Goal: Task Accomplishment & Management: Use online tool/utility

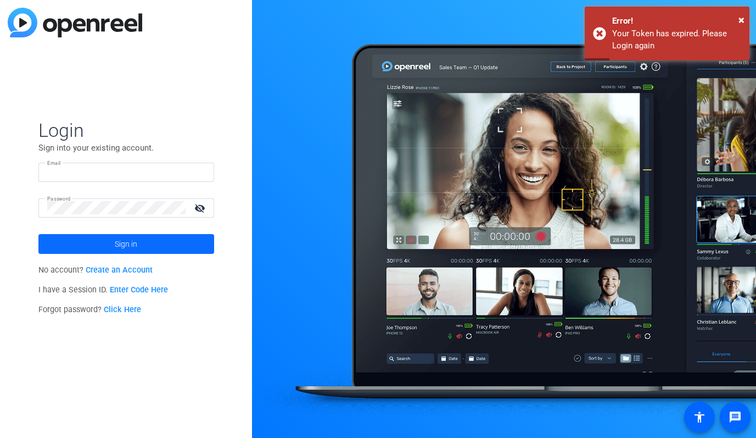
type input "[EMAIL_ADDRESS][DOMAIN_NAME]"
click at [115, 241] on span "Sign in" at bounding box center [126, 243] width 23 height 27
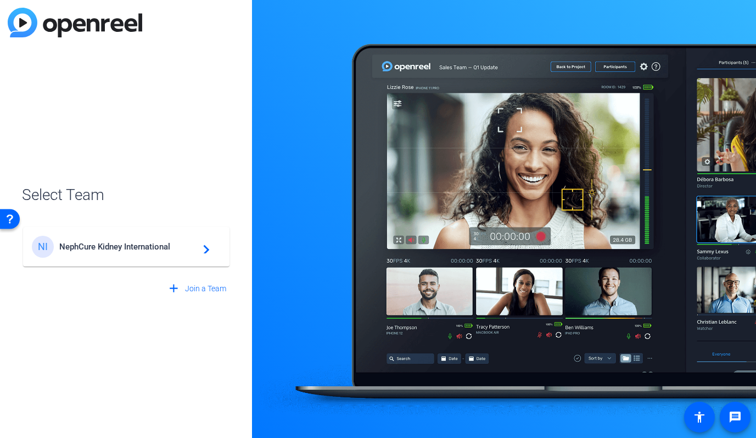
click at [92, 243] on span "NephCure Kidney International" at bounding box center [127, 247] width 137 height 10
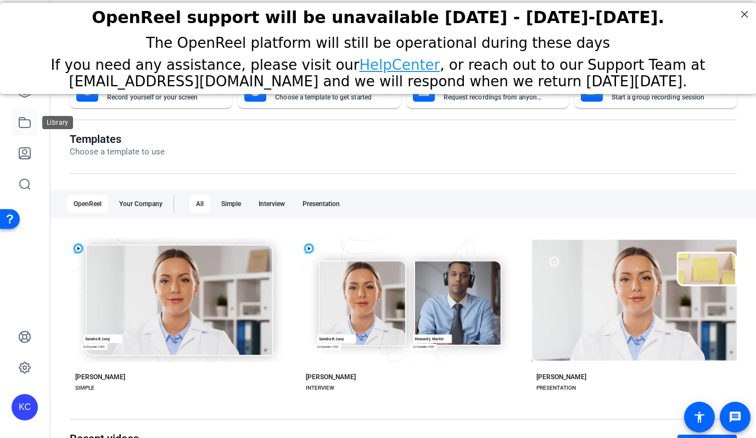
click at [30, 120] on icon at bounding box center [24, 122] width 13 height 13
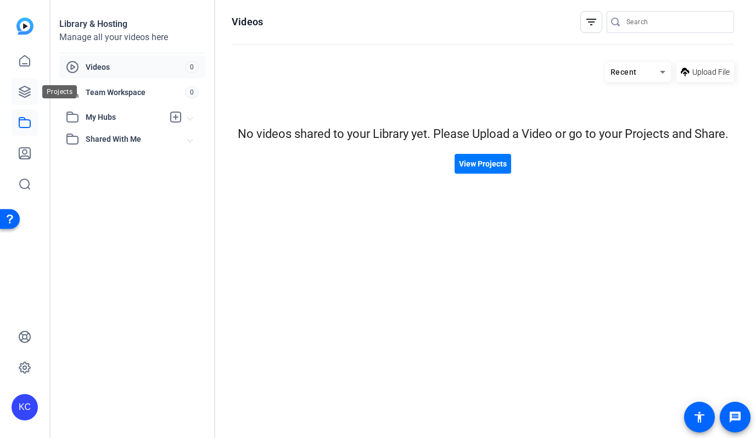
click at [23, 90] on icon at bounding box center [24, 91] width 11 height 11
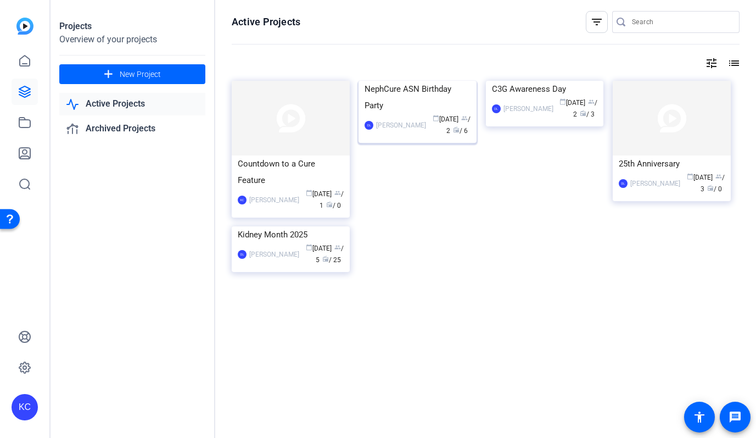
click at [396, 81] on img at bounding box center [418, 81] width 118 height 0
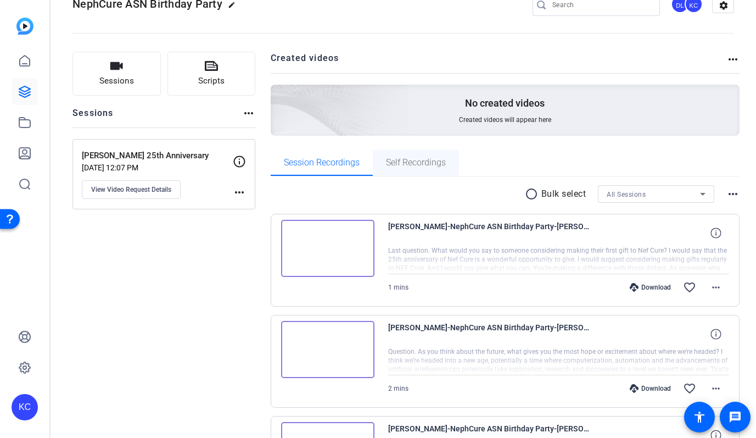
scroll to position [23, 0]
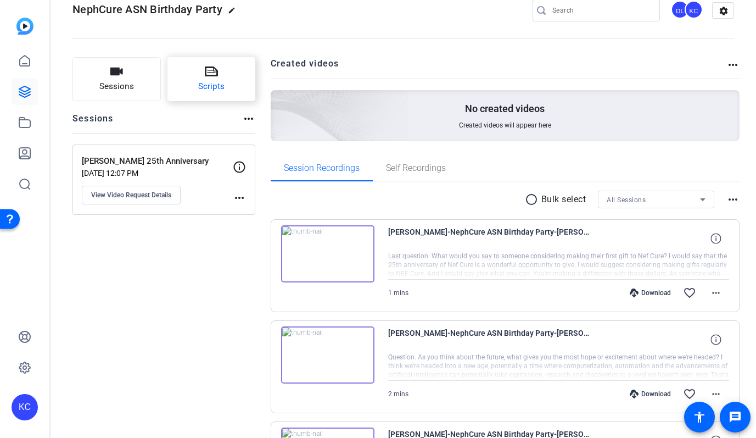
click at [231, 91] on button "Scripts" at bounding box center [212, 79] width 88 height 44
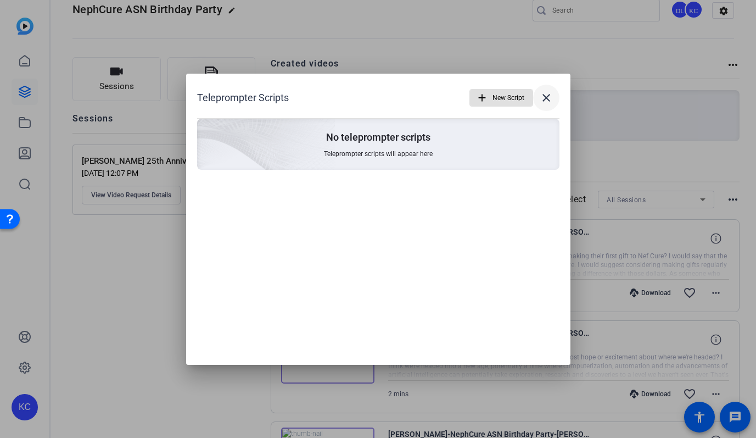
click at [549, 96] on mat-icon "close" at bounding box center [546, 97] width 13 height 13
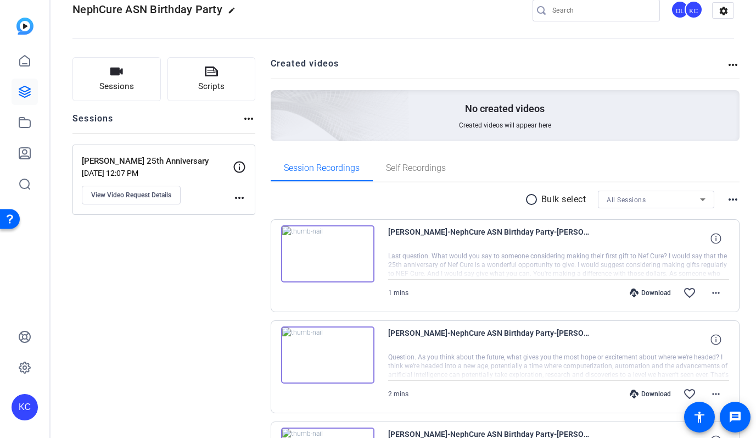
click at [158, 156] on p "[PERSON_NAME] 25th Anniversary" at bounding box center [157, 161] width 151 height 13
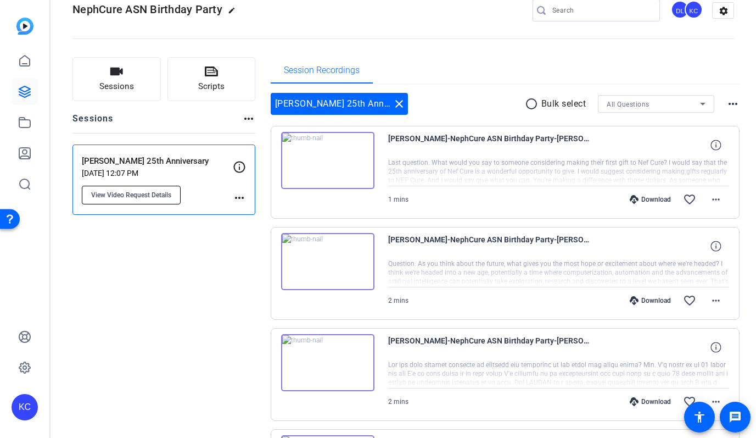
click at [144, 192] on span "View Video Request Details" at bounding box center [131, 195] width 80 height 9
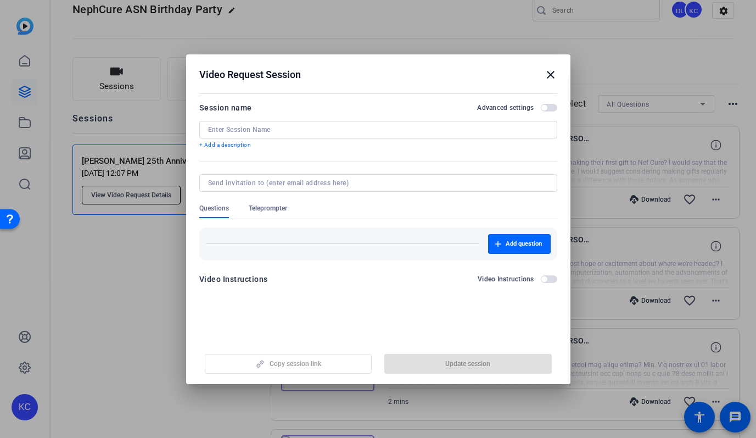
type input "[PERSON_NAME] 25th Anniversary"
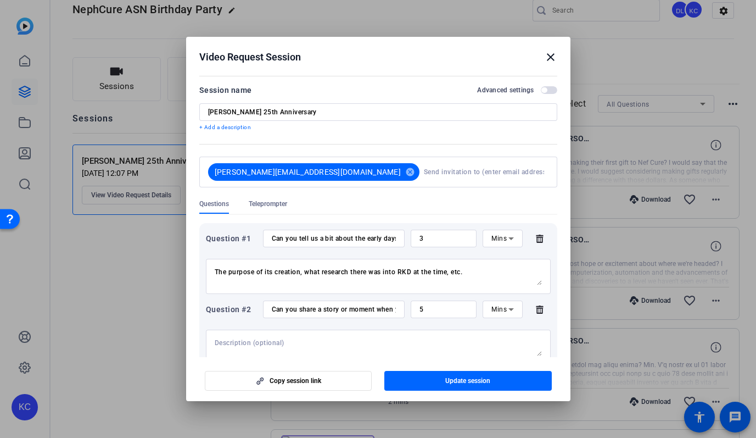
scroll to position [80, 0]
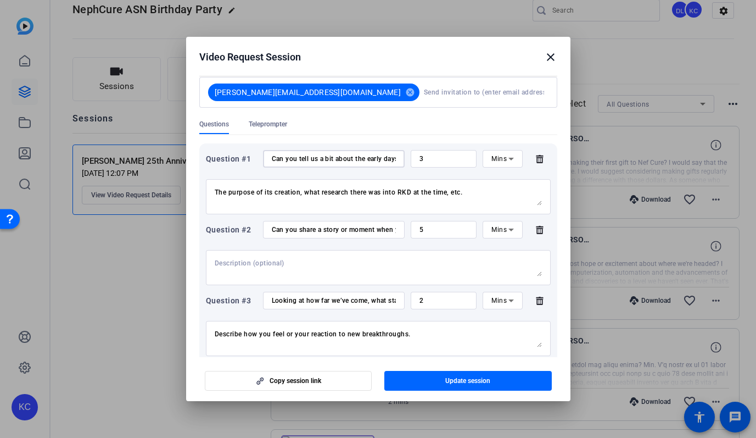
click at [320, 159] on input "Can you tell us a bit about the early days, what was it like for patients and f…" at bounding box center [334, 158] width 124 height 9
click at [313, 226] on input "Can you share a story or moment when you realized NephCure was making a real di…" at bounding box center [334, 229] width 124 height 9
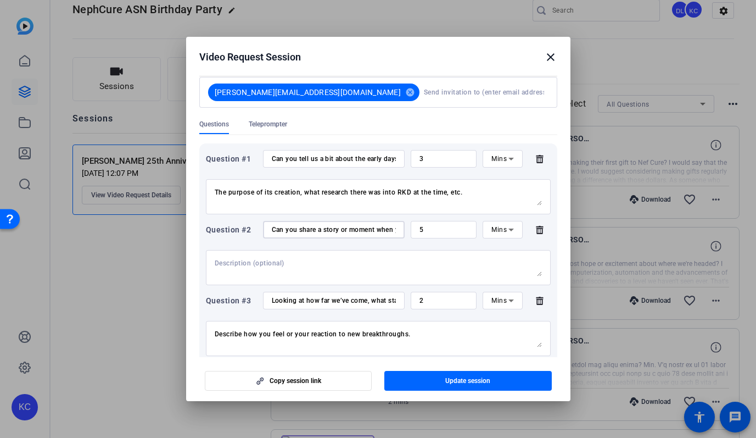
click at [313, 226] on input "Can you share a story or moment when you realized NephCure was making a real di…" at bounding box center [334, 229] width 124 height 9
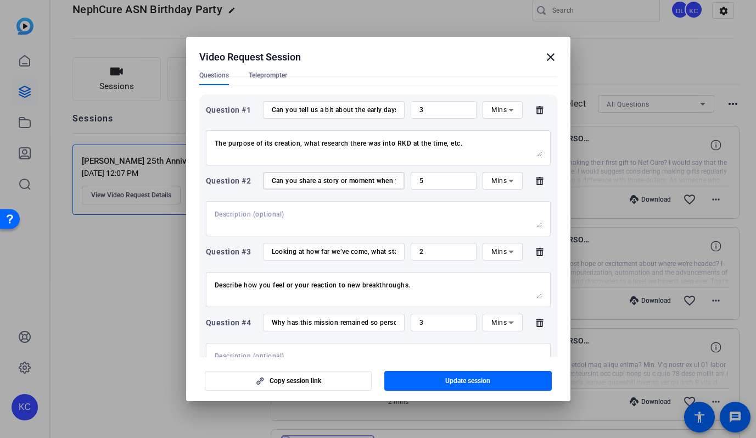
scroll to position [129, 0]
click at [333, 250] on input "Looking at how far we’ve come, what stands out to you the most about the progre…" at bounding box center [334, 251] width 124 height 9
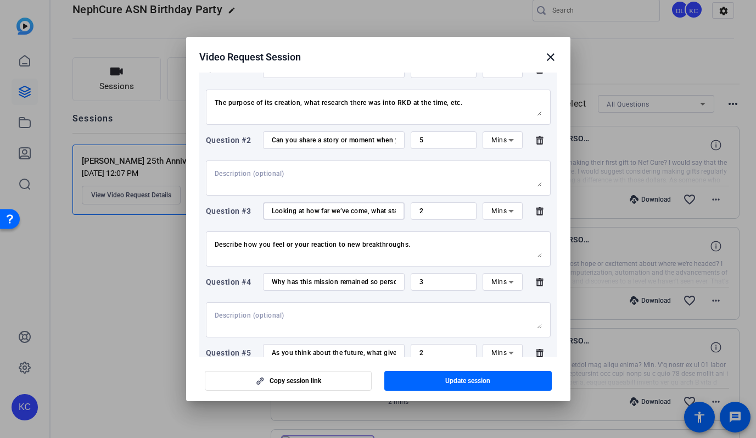
scroll to position [188, 0]
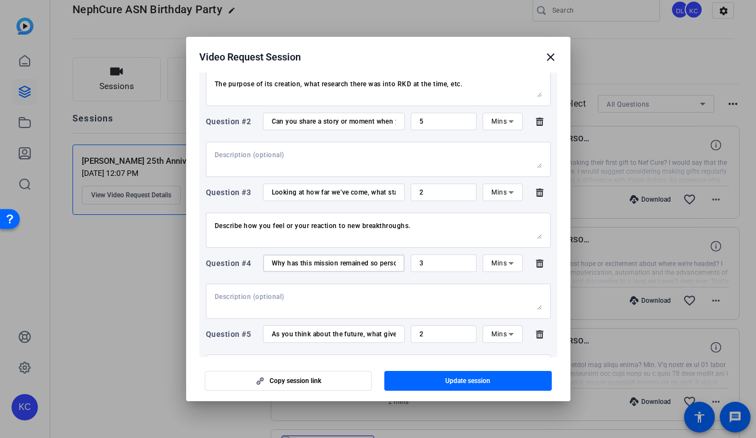
click at [316, 266] on input "Why has this mission remained so personal and important to you after all these …" at bounding box center [334, 263] width 124 height 9
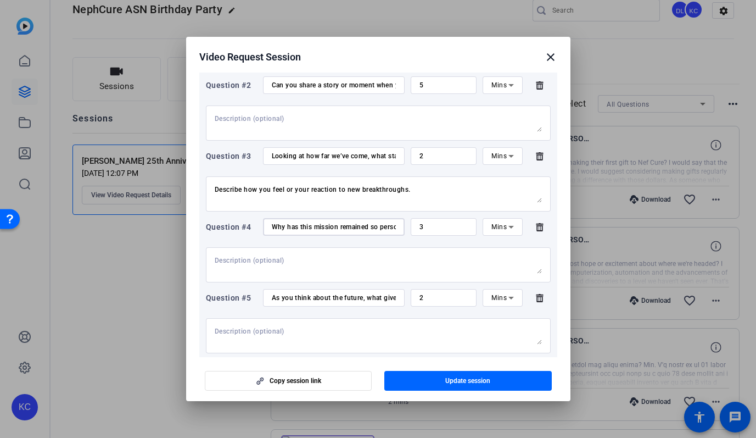
scroll to position [234, 0]
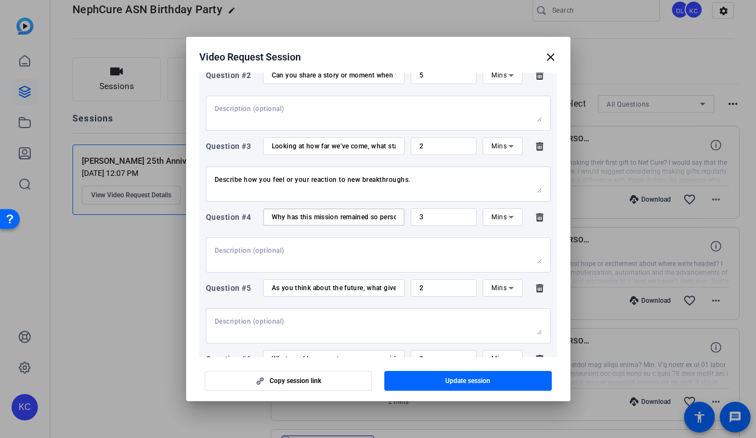
click at [321, 283] on input "As you think about the future, what gives you the most hope or excitement about…" at bounding box center [334, 287] width 124 height 9
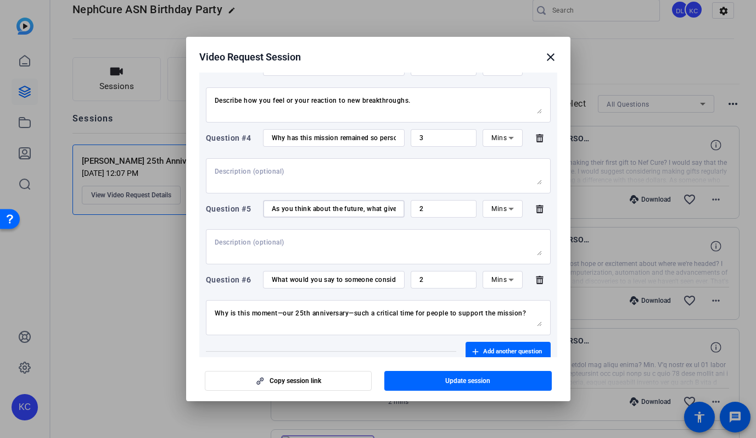
scroll to position [327, 0]
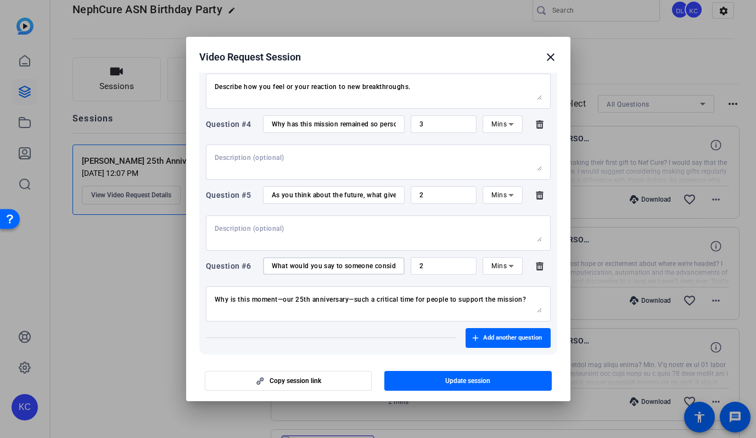
click at [312, 270] on input "What would you say to someone considering making their first gift to NephCure?" at bounding box center [334, 265] width 124 height 9
